Goal: Navigation & Orientation: Find specific page/section

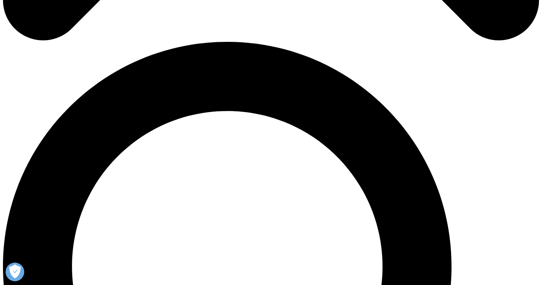
scroll to position [526, 0]
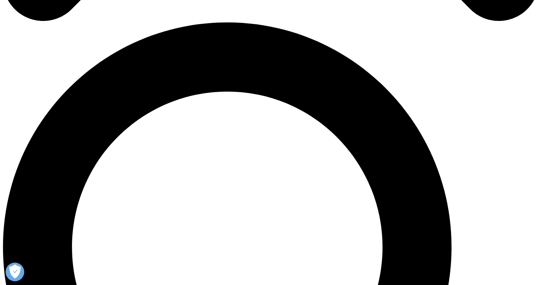
drag, startPoint x: 438, startPoint y: 142, endPoint x: 316, endPoint y: 86, distance: 134.9
copy div "To us, there’s nothing more extraordinary than powering smarter healthcare for …"
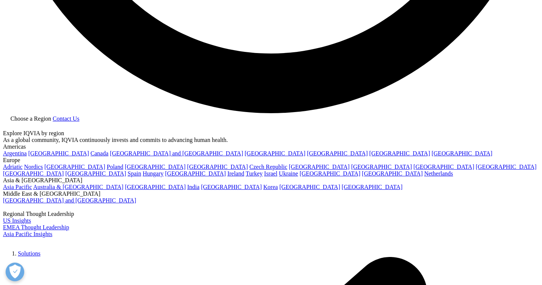
scroll to position [1403, 0]
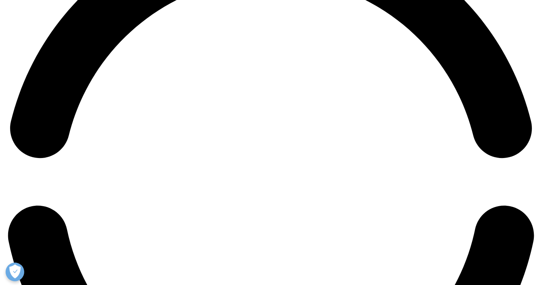
scroll to position [1185, 0]
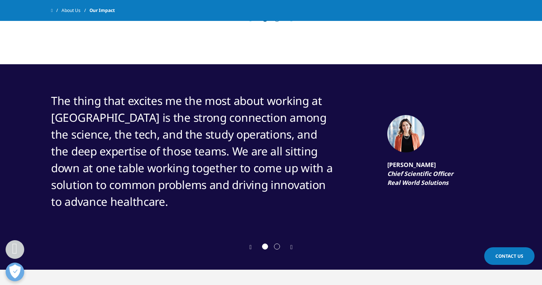
click at [277, 247] on span "Go to slide 2" at bounding box center [277, 246] width 6 height 6
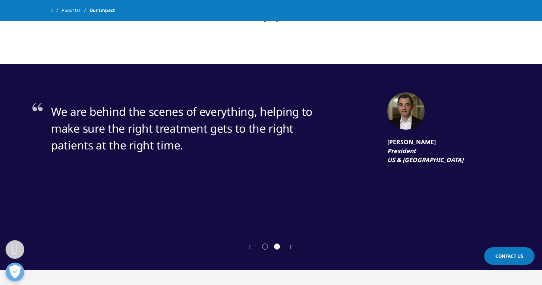
click at [277, 247] on span "Go to slide 2" at bounding box center [277, 246] width 6 height 6
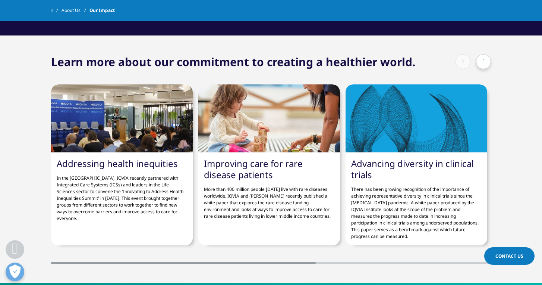
scroll to position [1418, 0]
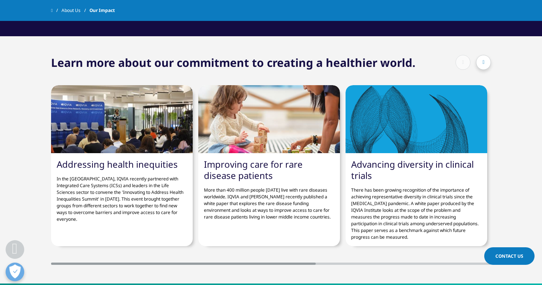
click at [483, 60] on icon at bounding box center [484, 62] width 2 height 5
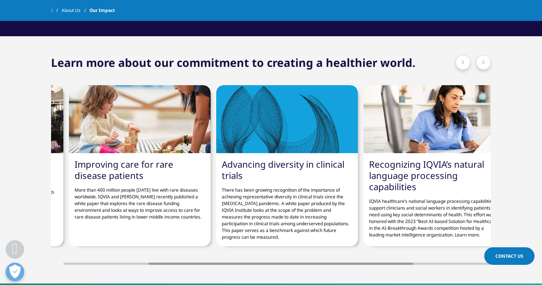
scroll to position [0, 142]
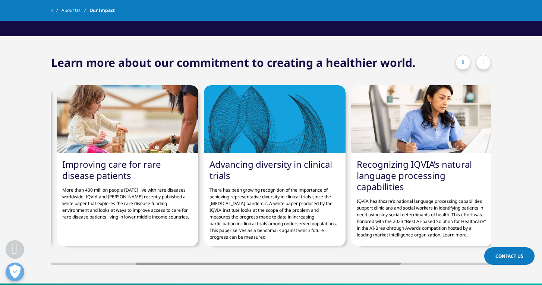
click at [483, 60] on icon at bounding box center [484, 62] width 2 height 5
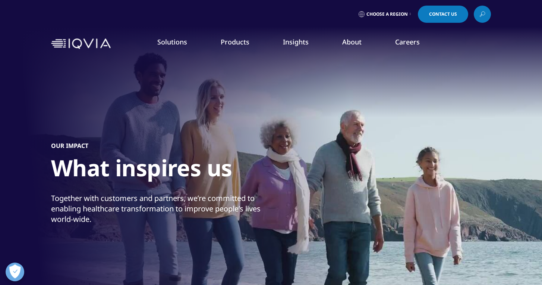
scroll to position [0, 0]
click at [389, 14] on span "Choose a Region" at bounding box center [387, 14] width 41 height 6
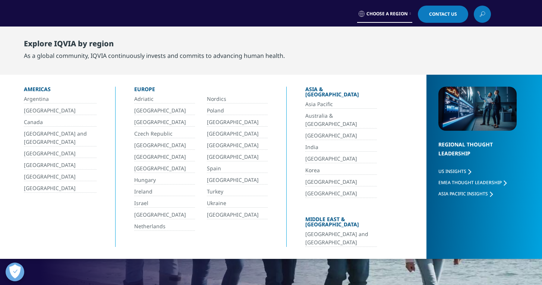
click at [389, 14] on span "Choose a Region" at bounding box center [387, 14] width 41 height 6
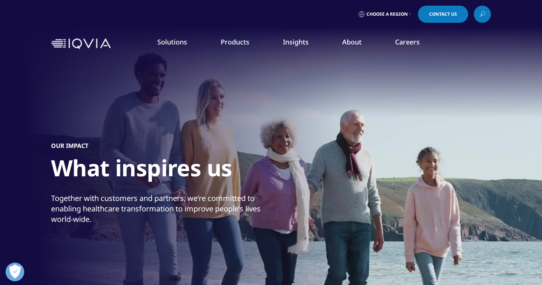
click at [408, 42] on link "Careers" at bounding box center [407, 41] width 25 height 9
click at [154, 123] on link "Consulting" at bounding box center [205, 121] width 122 height 8
